Goal: Contribute content

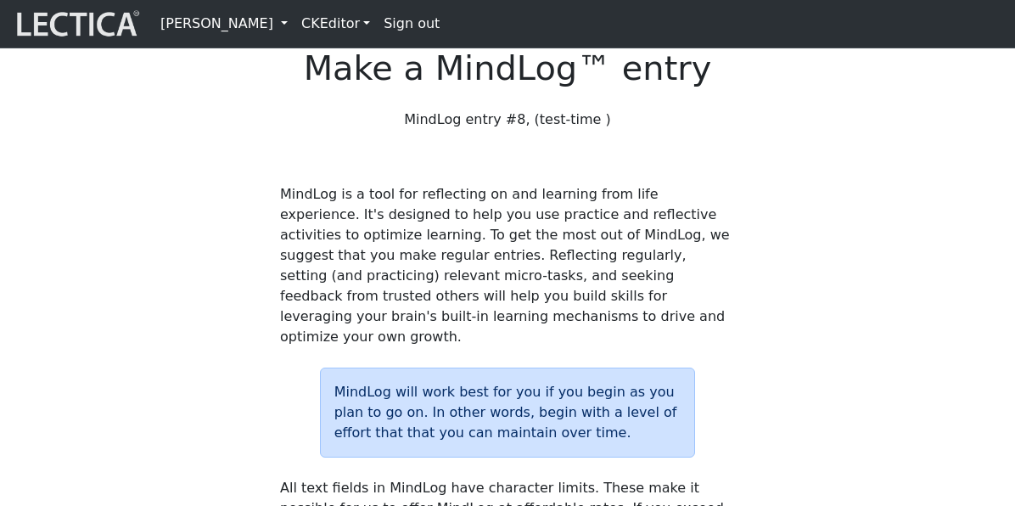
scroll to position [723, 0]
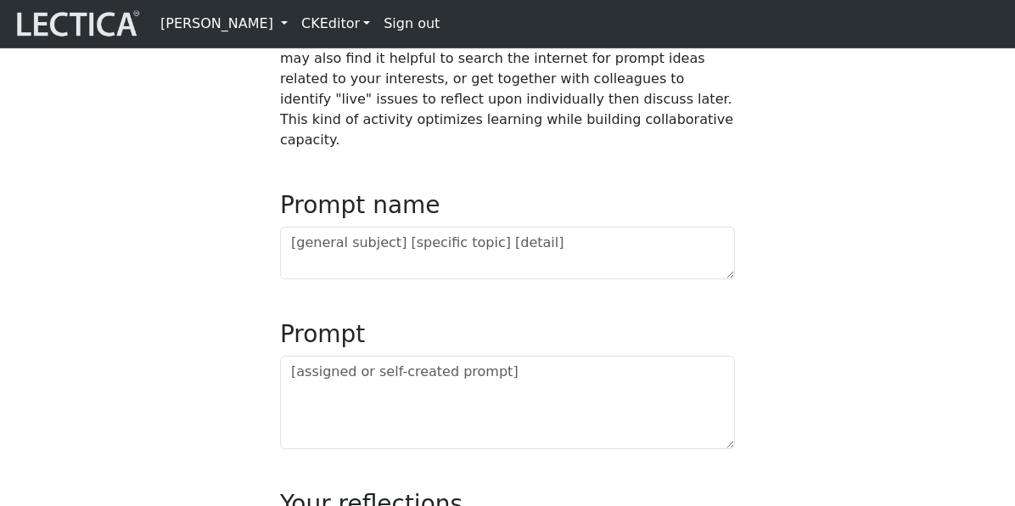
scroll to position [723, 0]
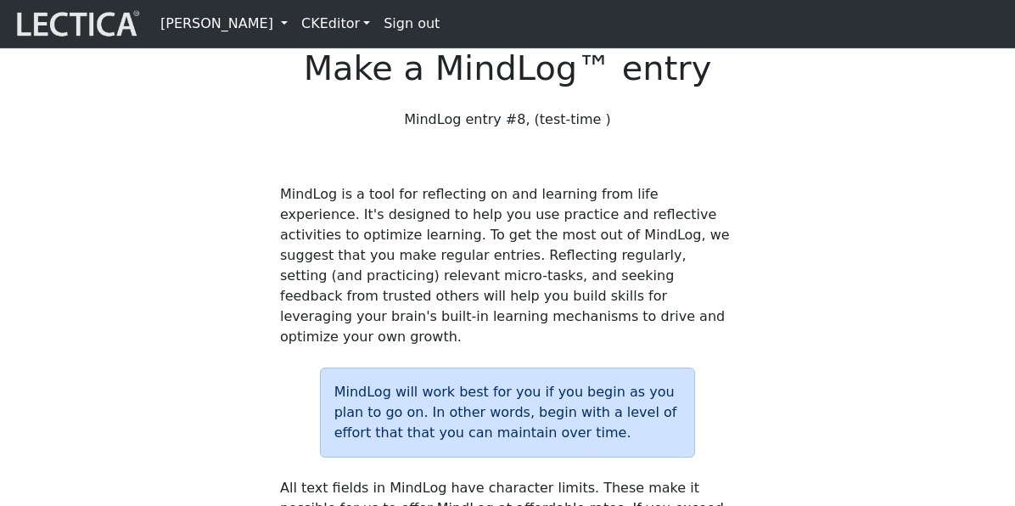
scroll to position [420, 0]
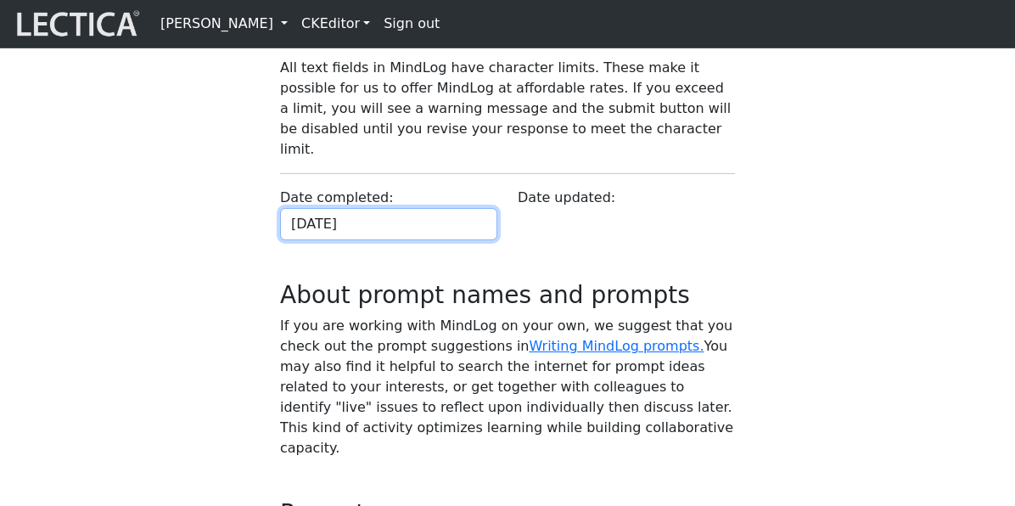
click at [392, 240] on input "[DATE]" at bounding box center [388, 224] width 217 height 32
click at [0, 0] on td "19" at bounding box center [0, 0] width 0 height 0
type input "[DATE]"
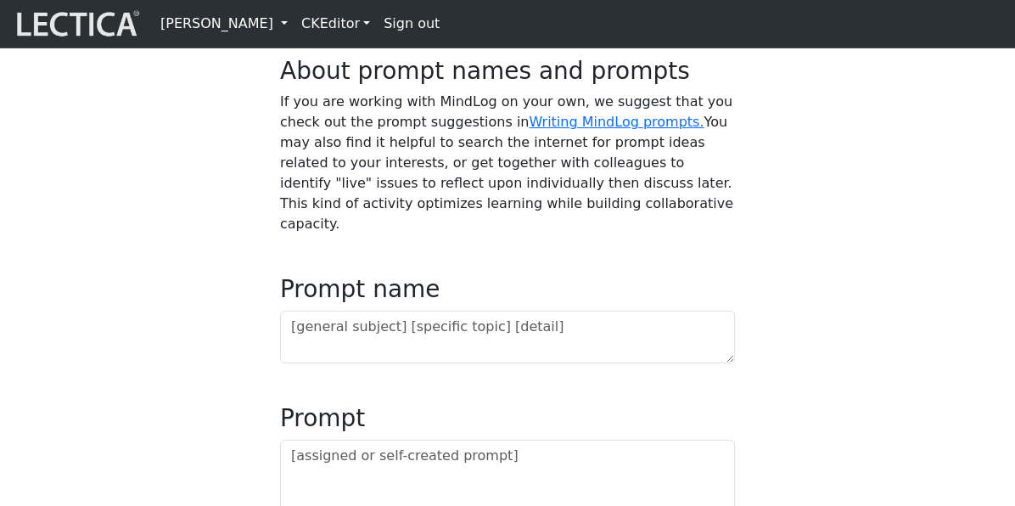
scroll to position [749, 0]
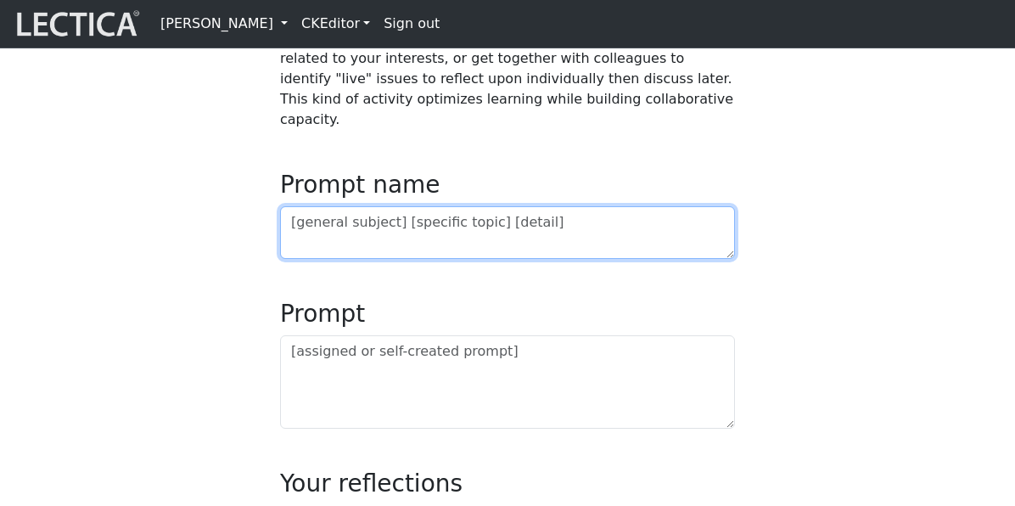
click at [362, 259] on textarea at bounding box center [507, 232] width 455 height 53
type textarea "pn"
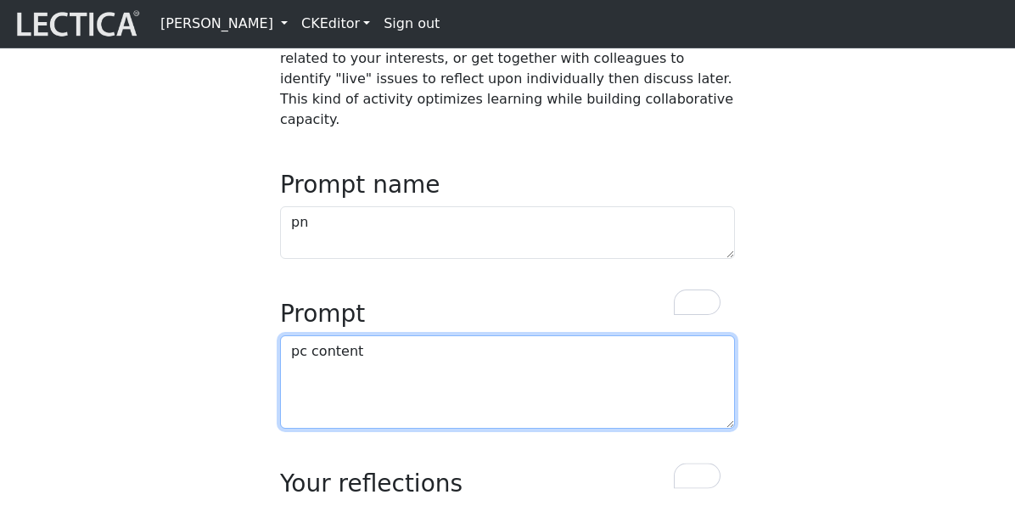
type textarea "pc content"
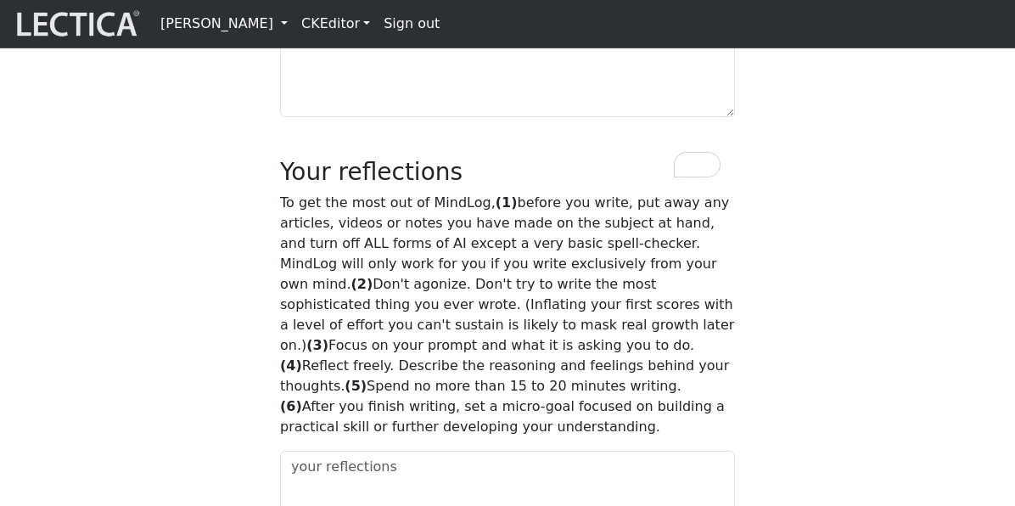
scroll to position [1411, 0]
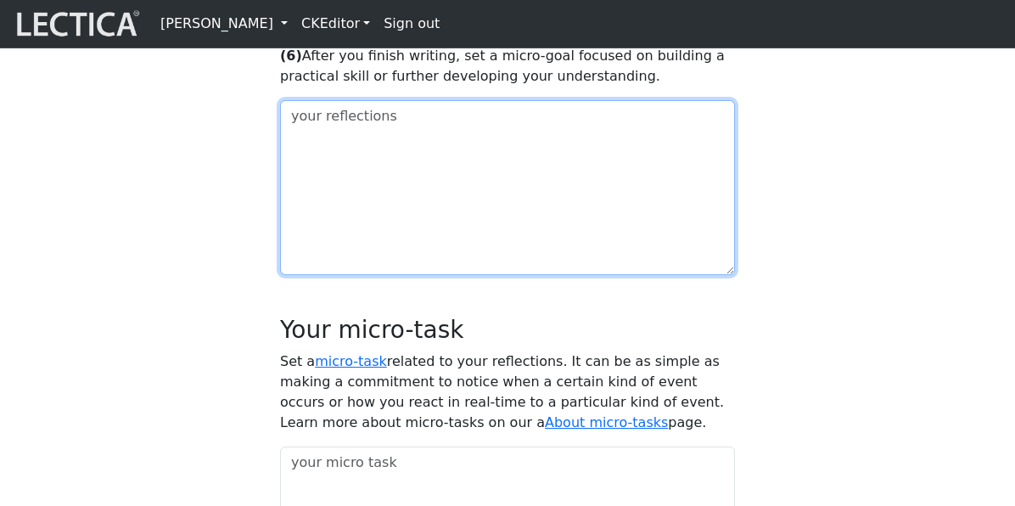
click at [364, 270] on textarea at bounding box center [507, 187] width 455 height 175
type textarea "reflc"
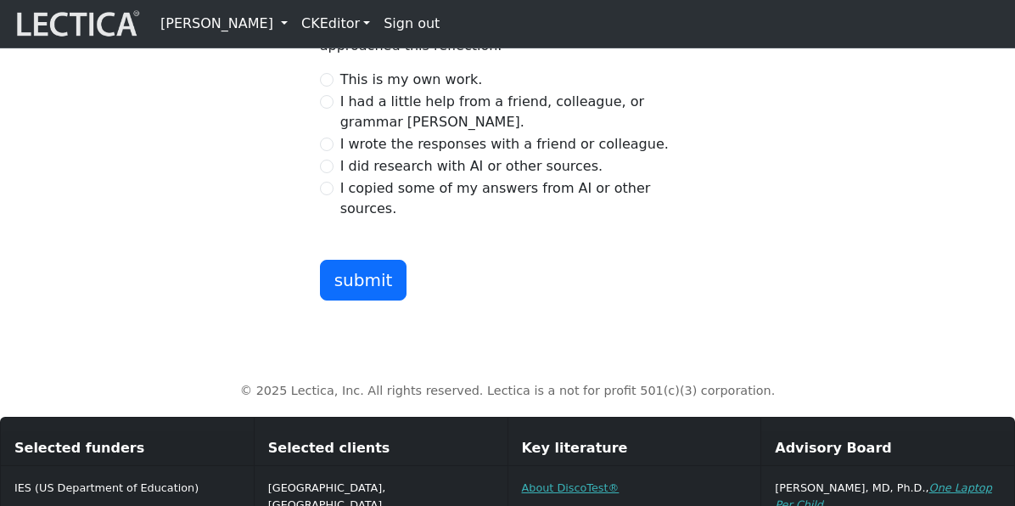
scroll to position [2228, 0]
